Goal: Transaction & Acquisition: Purchase product/service

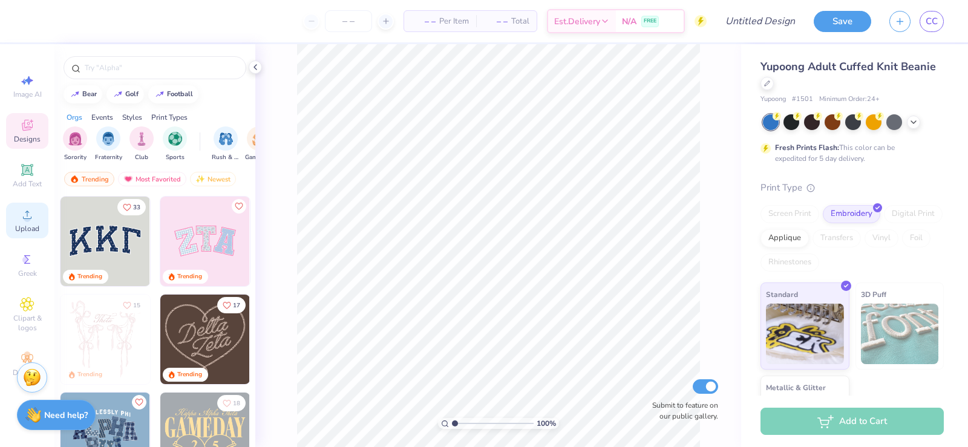
click at [29, 217] on circle at bounding box center [27, 218] width 7 height 7
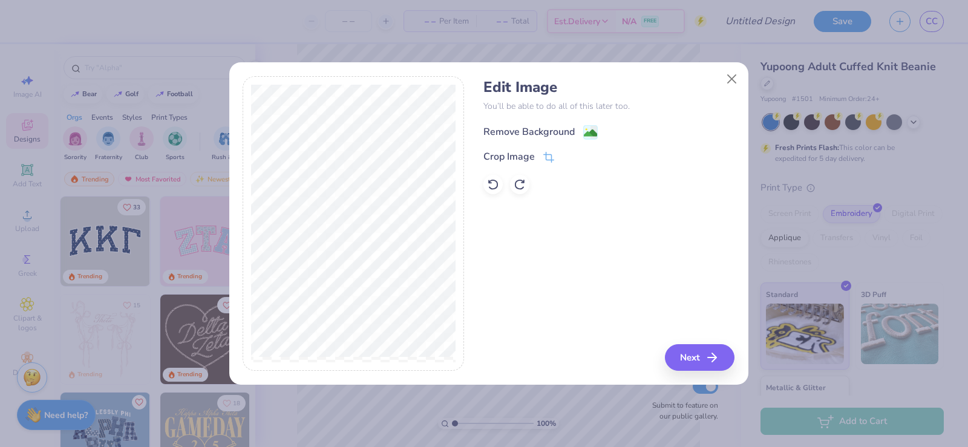
click at [545, 131] on div "Remove Background" at bounding box center [528, 132] width 91 height 15
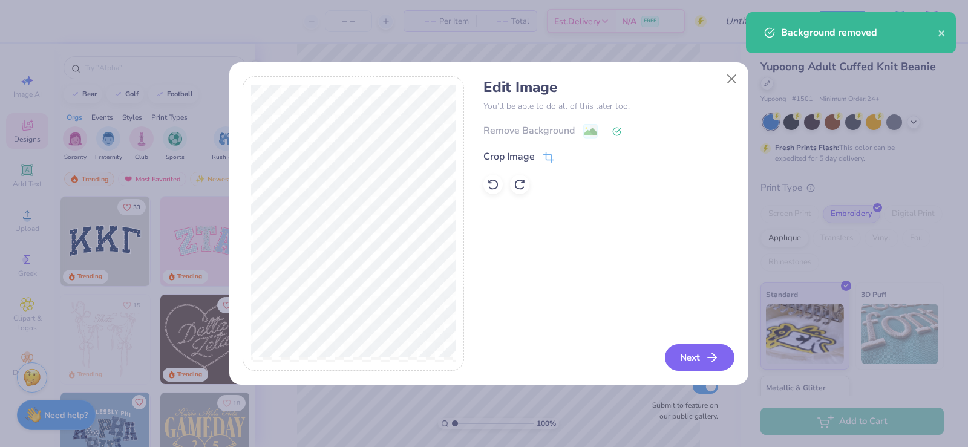
click at [698, 359] on button "Next" at bounding box center [700, 357] width 70 height 27
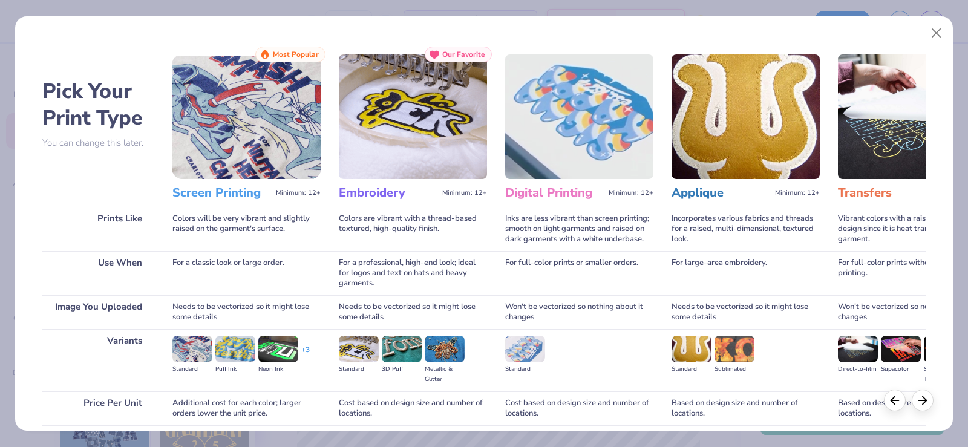
click at [391, 148] on img at bounding box center [413, 116] width 148 height 125
click at [376, 198] on h3 "Embroidery" at bounding box center [388, 193] width 99 height 16
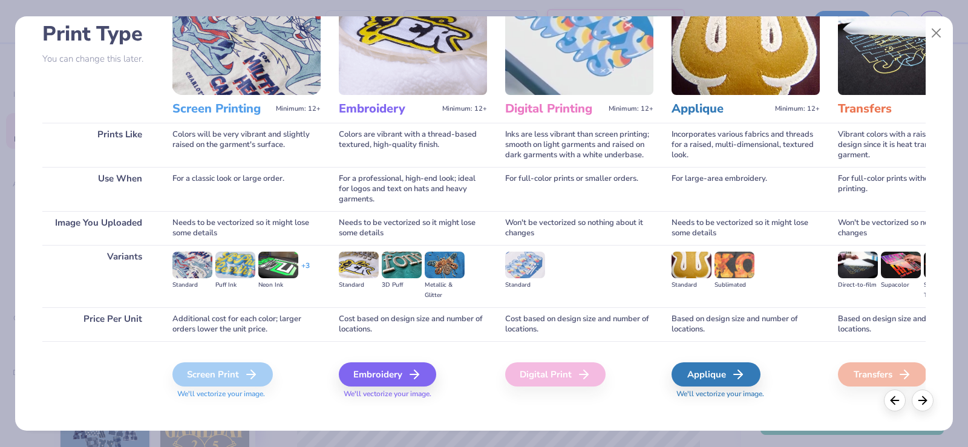
scroll to position [96, 0]
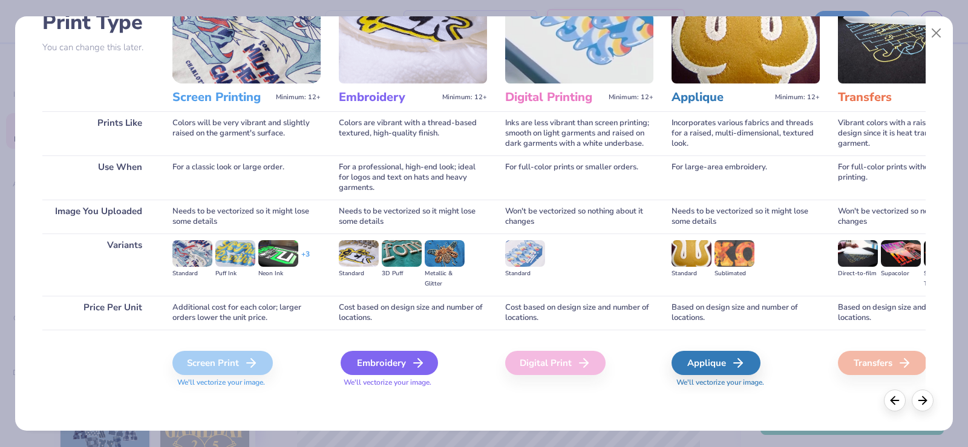
click at [368, 364] on div "Embroidery" at bounding box center [389, 363] width 97 height 24
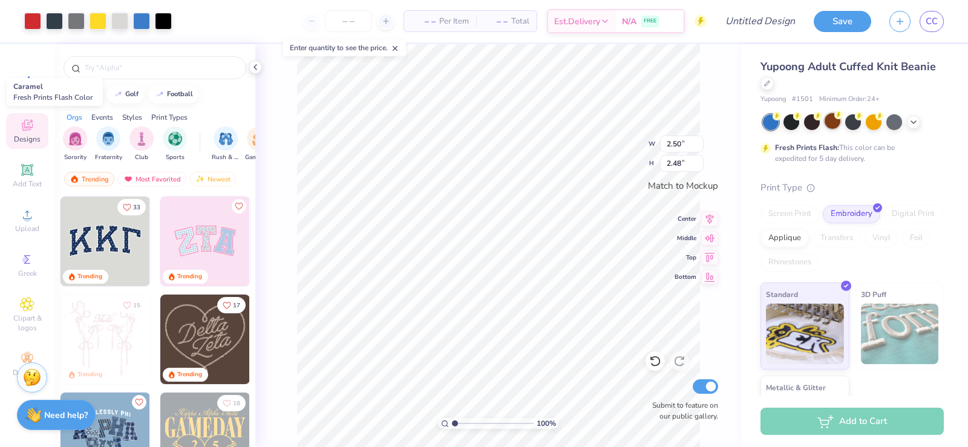
click at [836, 125] on div at bounding box center [833, 121] width 16 height 16
click at [811, 122] on div at bounding box center [812, 121] width 16 height 16
click at [912, 121] on polyline at bounding box center [913, 121] width 5 height 2
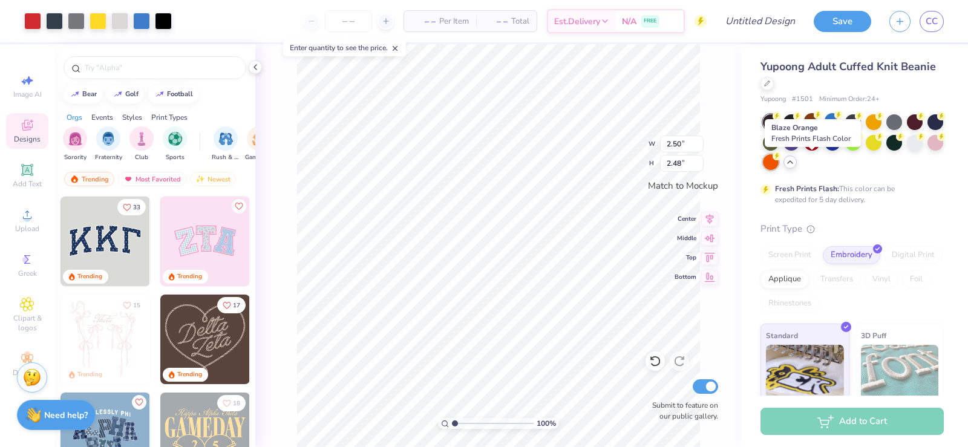
click at [779, 164] on div at bounding box center [771, 162] width 16 height 16
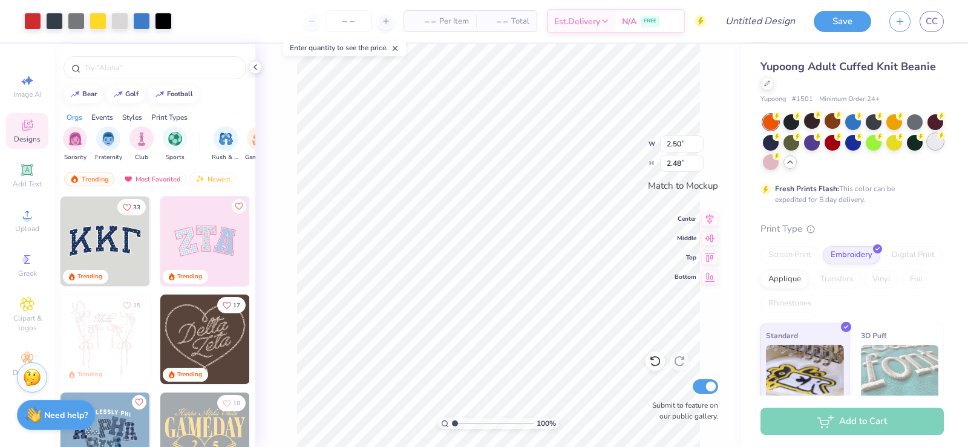
click at [927, 149] on div at bounding box center [935, 142] width 16 height 16
click at [907, 149] on div at bounding box center [915, 142] width 16 height 16
click at [902, 145] on div at bounding box center [894, 142] width 16 height 16
click at [799, 144] on div at bounding box center [792, 142] width 16 height 16
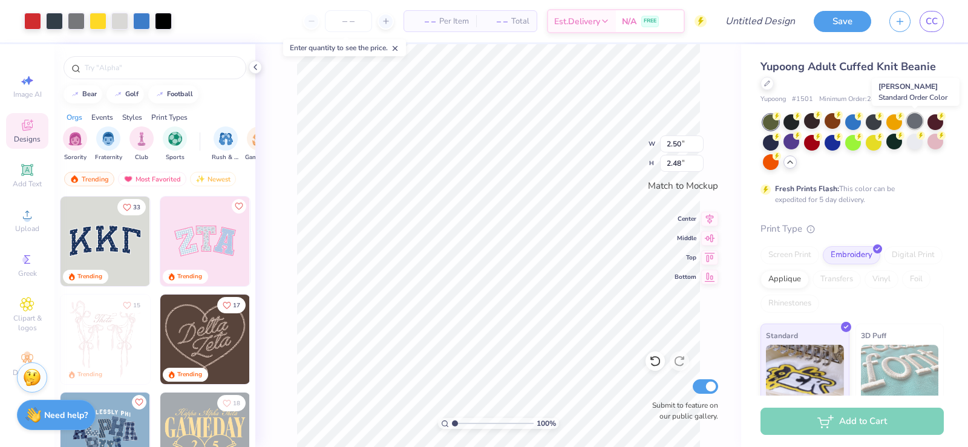
click at [914, 114] on div at bounding box center [915, 121] width 16 height 16
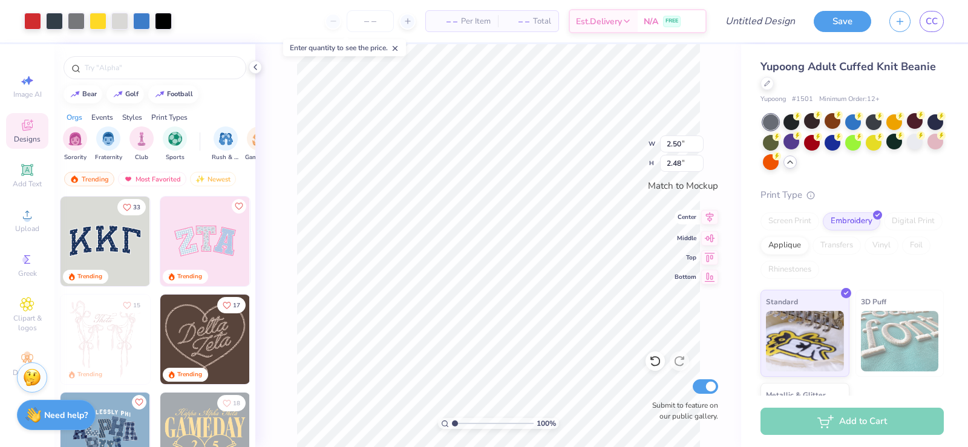
click at [712, 223] on icon at bounding box center [709, 217] width 17 height 15
click at [927, 149] on div at bounding box center [935, 142] width 16 height 16
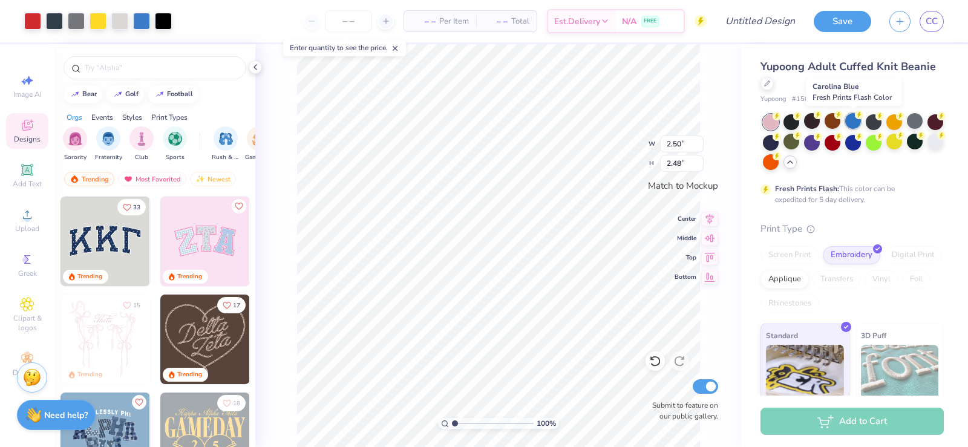
click at [851, 117] on div at bounding box center [853, 121] width 16 height 16
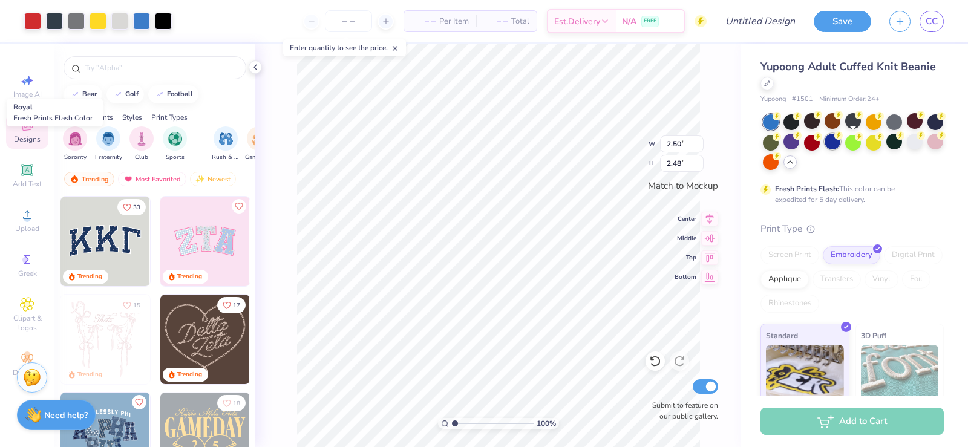
click at [840, 144] on div at bounding box center [833, 142] width 16 height 16
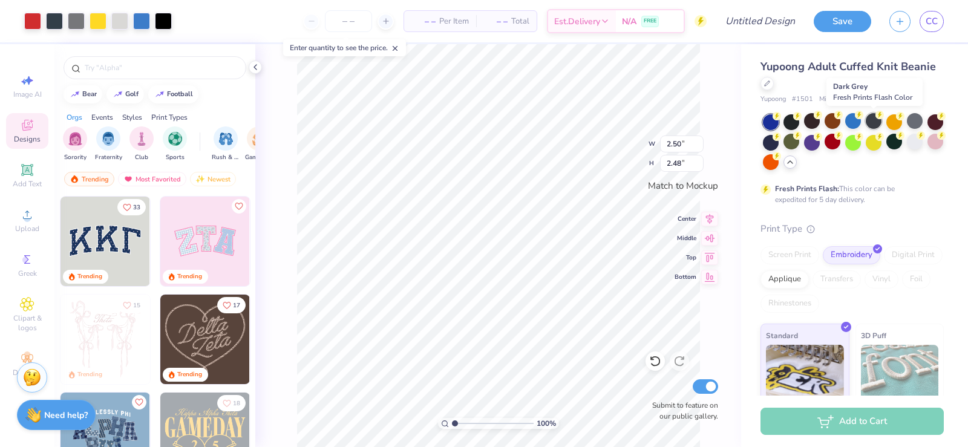
click at [875, 119] on icon at bounding box center [879, 115] width 8 height 8
click at [902, 147] on div at bounding box center [894, 142] width 16 height 16
click at [790, 122] on div at bounding box center [792, 121] width 16 height 16
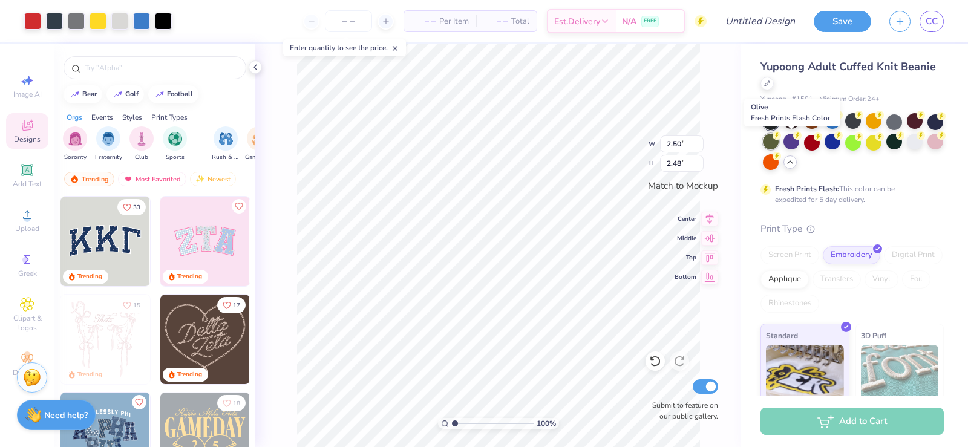
click at [779, 142] on div at bounding box center [771, 142] width 16 height 16
click at [799, 143] on div at bounding box center [792, 142] width 16 height 16
click at [840, 142] on div at bounding box center [833, 142] width 16 height 16
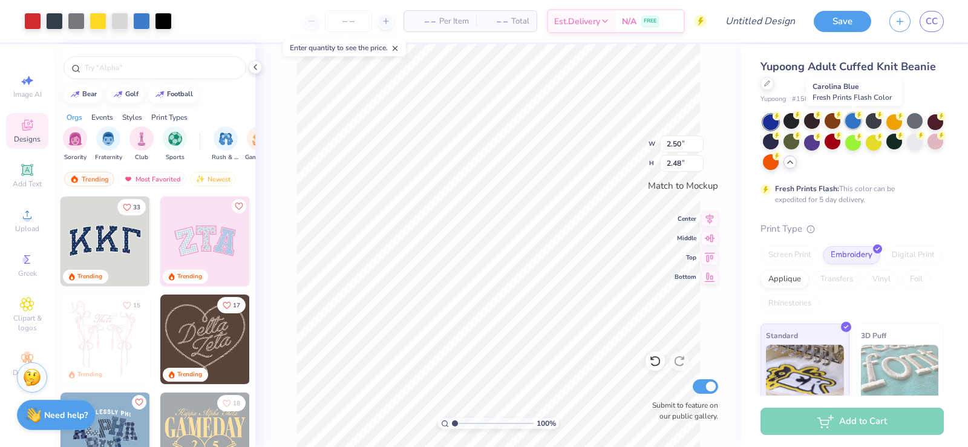
click at [854, 124] on div at bounding box center [853, 121] width 16 height 16
click at [874, 122] on div at bounding box center [874, 121] width 16 height 16
click at [882, 146] on div at bounding box center [874, 142] width 16 height 16
click at [779, 143] on div at bounding box center [771, 142] width 16 height 16
click at [799, 142] on div at bounding box center [792, 142] width 16 height 16
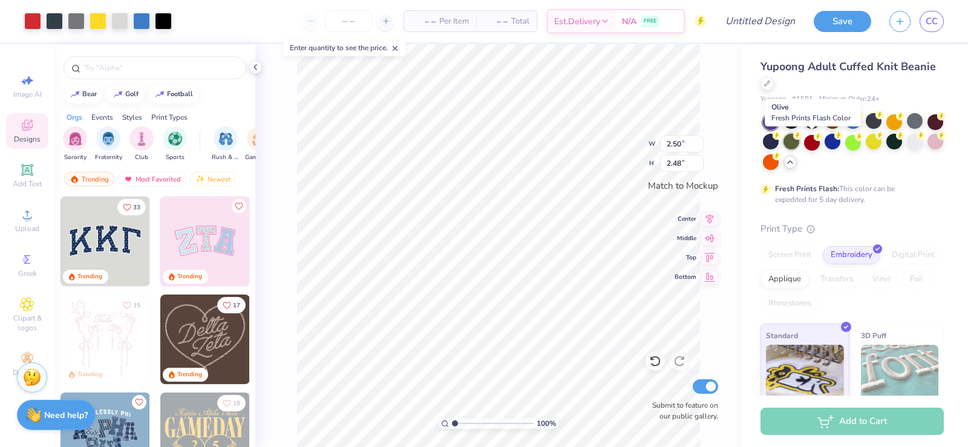
click at [799, 140] on div at bounding box center [792, 142] width 16 height 16
click at [902, 142] on div at bounding box center [894, 142] width 16 height 16
click at [793, 122] on div at bounding box center [792, 121] width 16 height 16
click at [927, 149] on div at bounding box center [935, 142] width 16 height 16
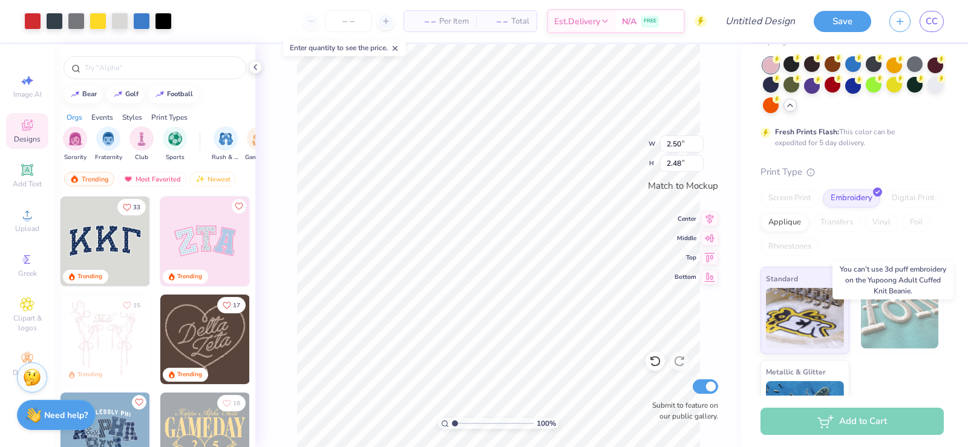
scroll to position [108, 0]
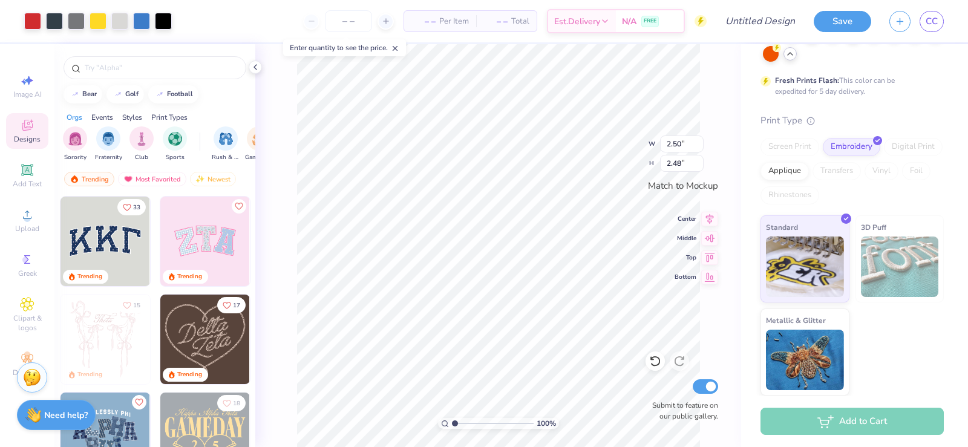
click at [880, 425] on div "Add to Cart" at bounding box center [852, 421] width 183 height 27
click at [827, 235] on img at bounding box center [805, 265] width 78 height 61
click at [877, 422] on div "Add to Cart" at bounding box center [852, 421] width 183 height 27
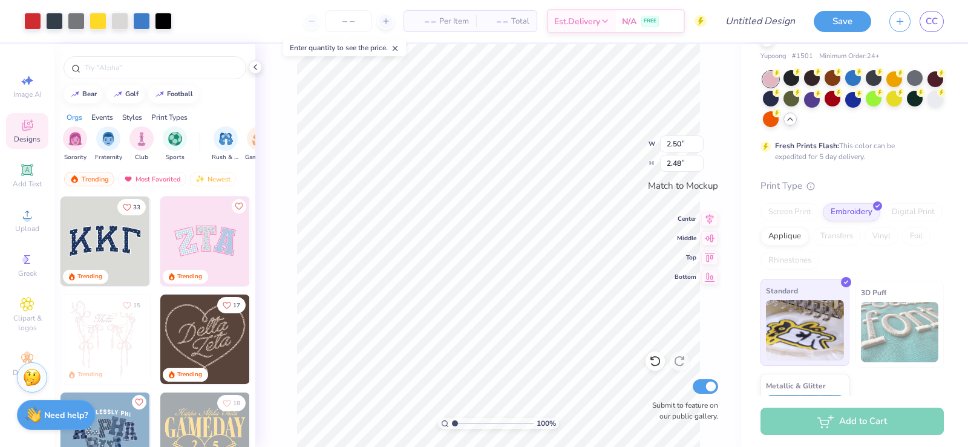
scroll to position [0, 0]
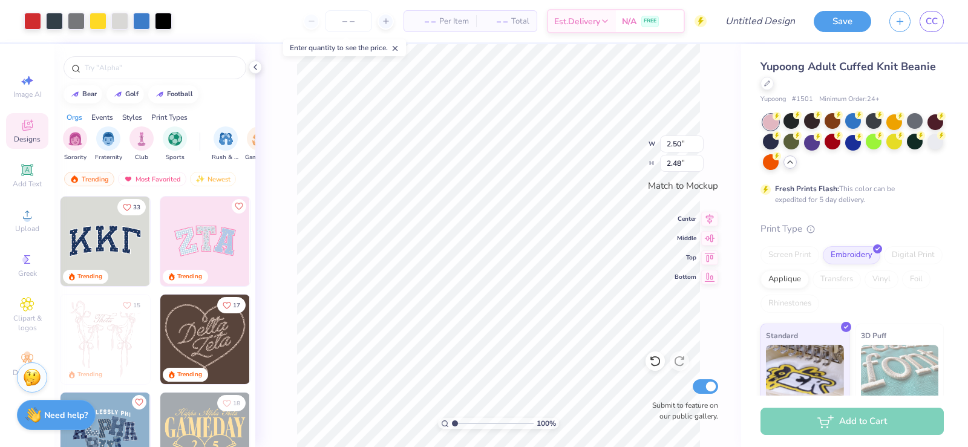
click at [862, 427] on div "Add to Cart" at bounding box center [852, 421] width 183 height 27
click at [863, 427] on div "Add to Cart" at bounding box center [852, 421] width 183 height 27
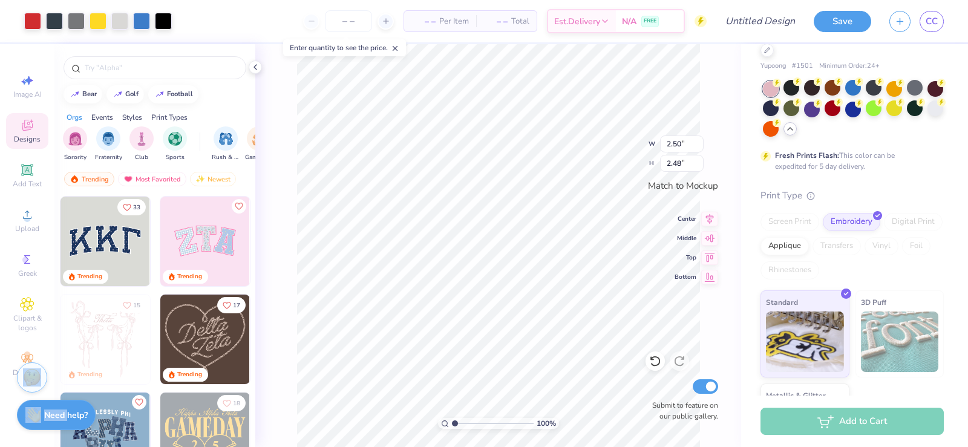
scroll to position [36, 0]
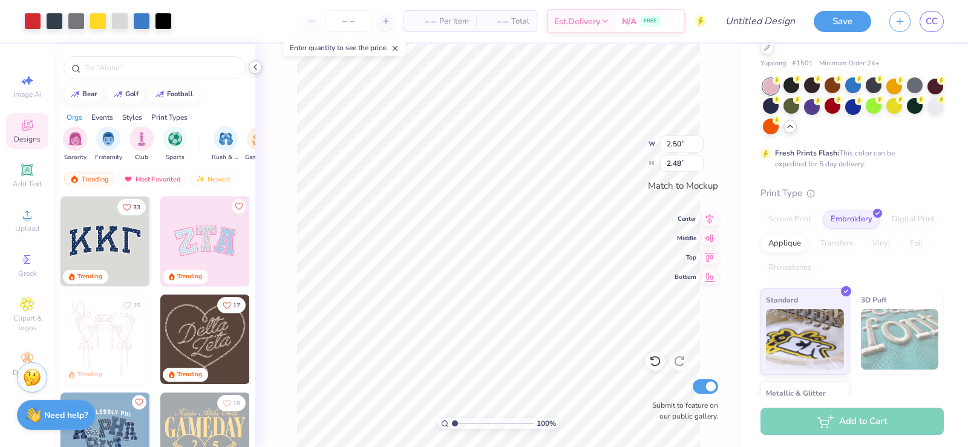
click at [255, 67] on icon at bounding box center [255, 67] width 10 height 10
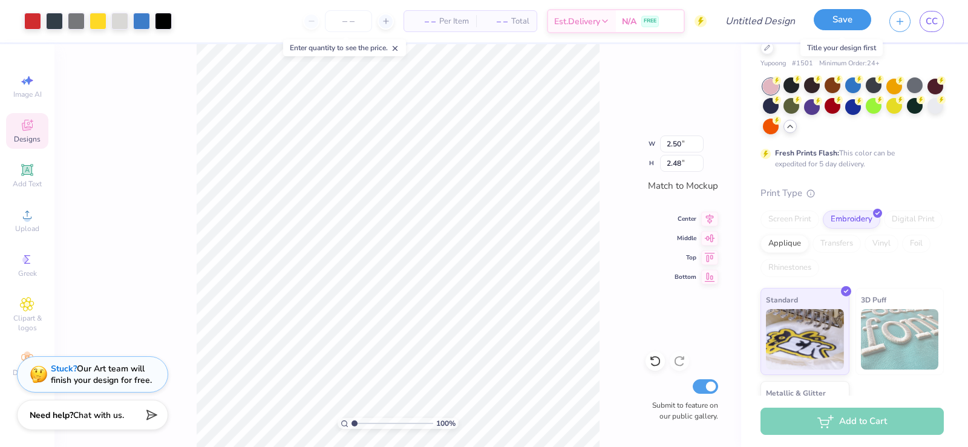
click at [830, 24] on button "Save" at bounding box center [842, 19] width 57 height 21
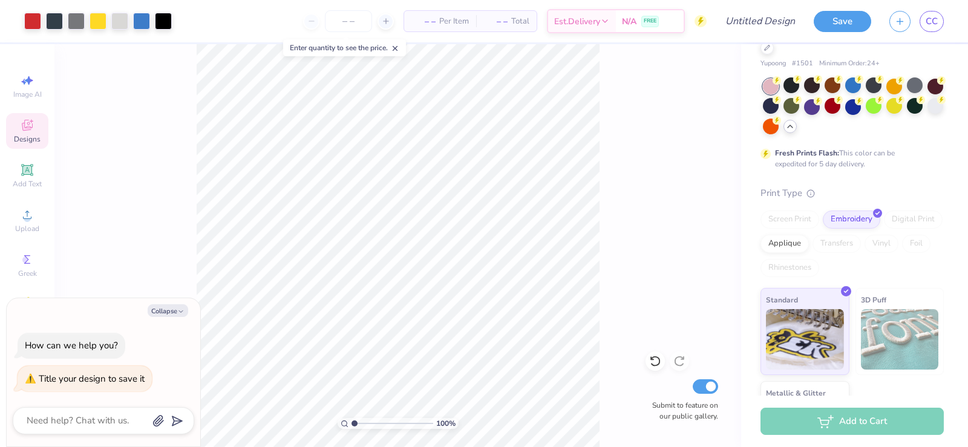
click at [866, 424] on div "Add to Cart" at bounding box center [852, 421] width 183 height 27
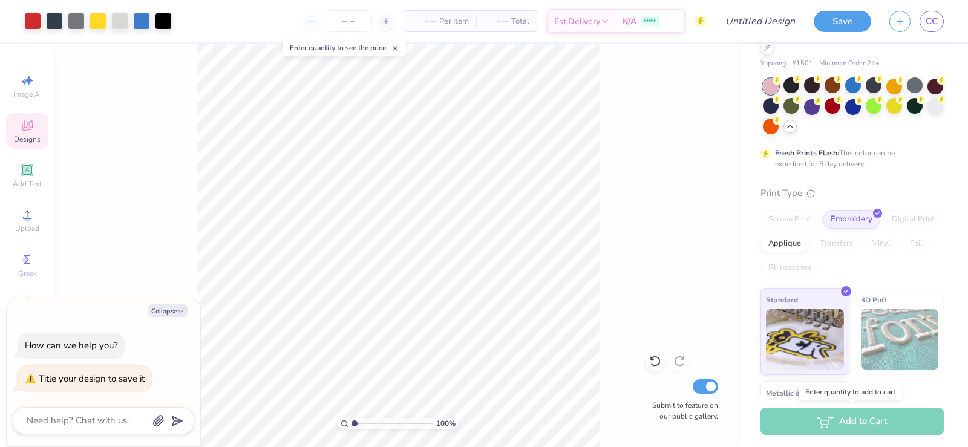
click at [866, 424] on div "Add to Cart" at bounding box center [852, 421] width 183 height 27
click at [812, 332] on img at bounding box center [805, 337] width 78 height 61
type textarea "x"
click at [707, 388] on input "Submit to feature on our public gallery." at bounding box center [705, 386] width 25 height 15
checkbox input "false"
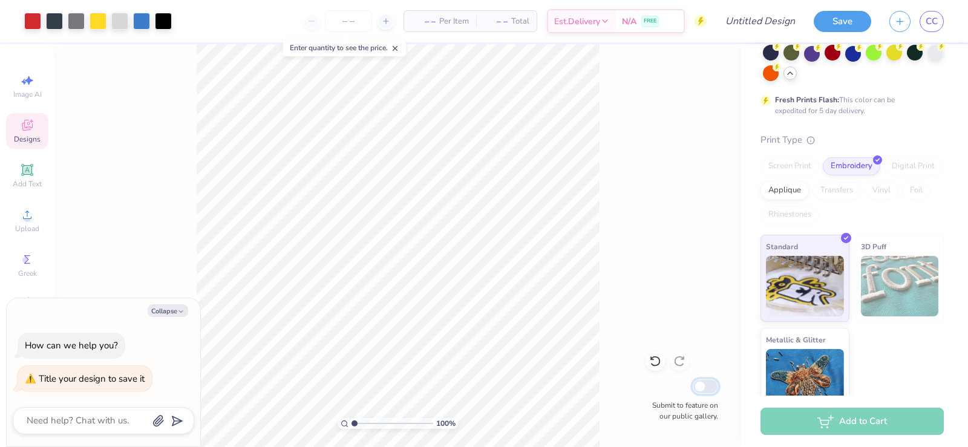
scroll to position [108, 0]
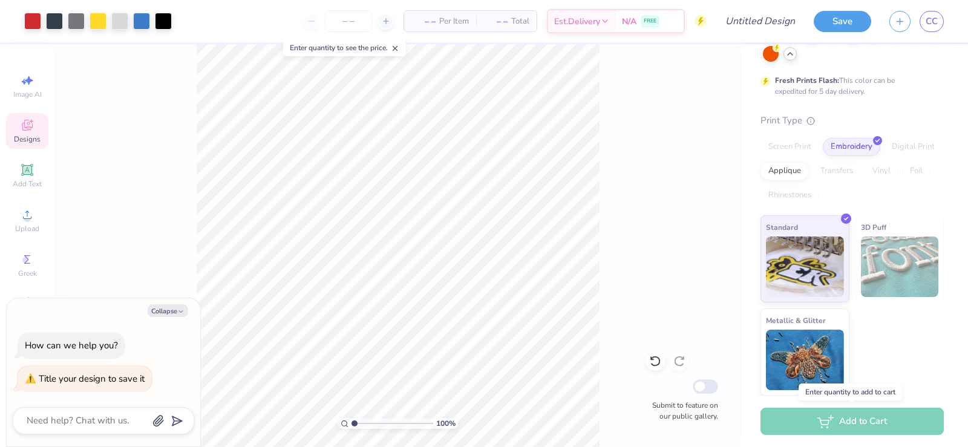
click at [862, 429] on div "Add to Cart" at bounding box center [852, 421] width 183 height 27
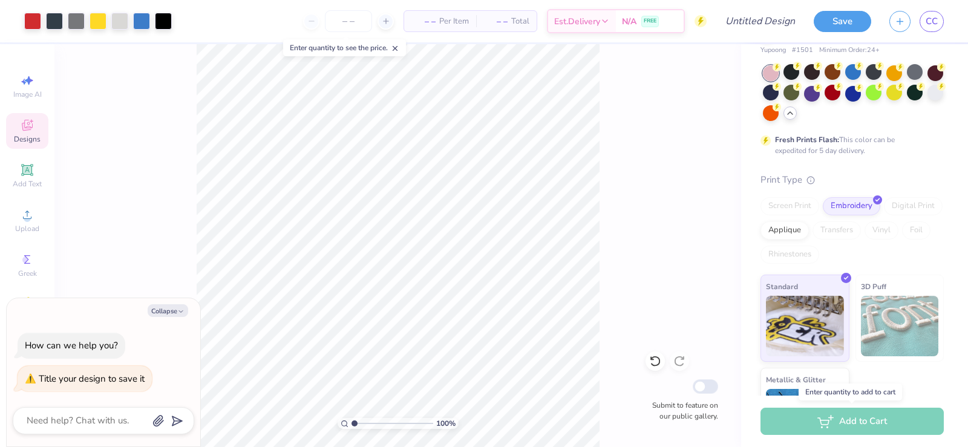
scroll to position [0, 0]
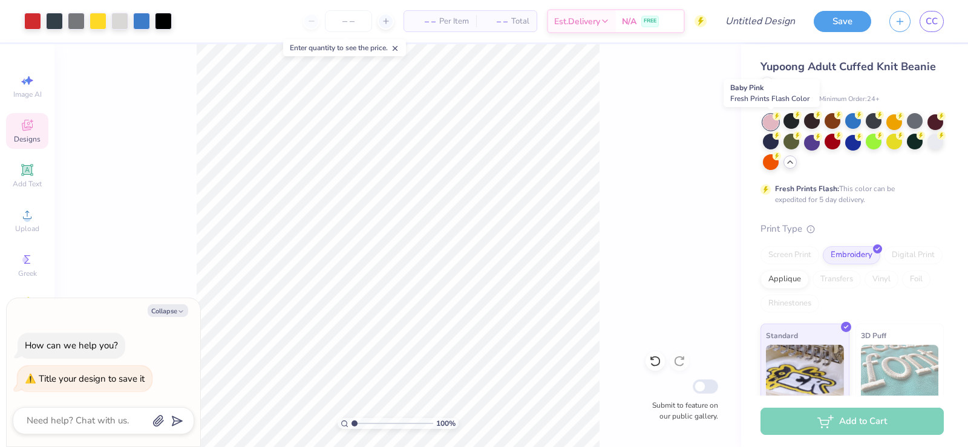
click at [770, 126] on div at bounding box center [771, 122] width 16 height 16
click at [797, 422] on div "Add to Cart" at bounding box center [852, 421] width 183 height 27
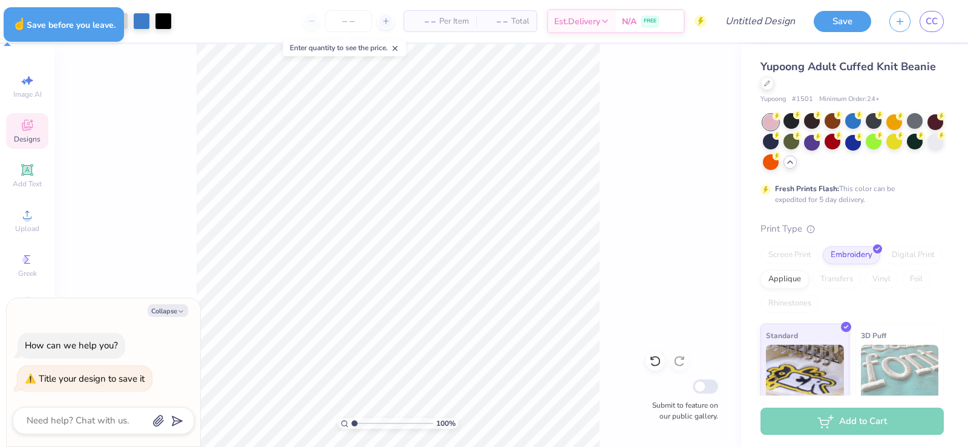
type textarea "x"
